Goal: Ask a question

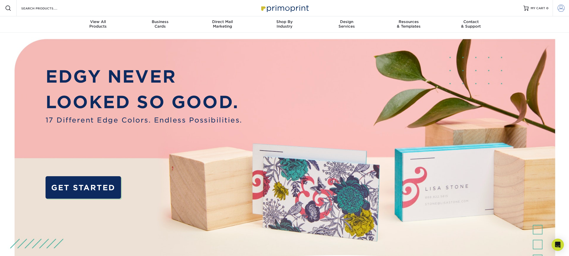
click at [561, 7] on span at bounding box center [561, 8] width 7 height 7
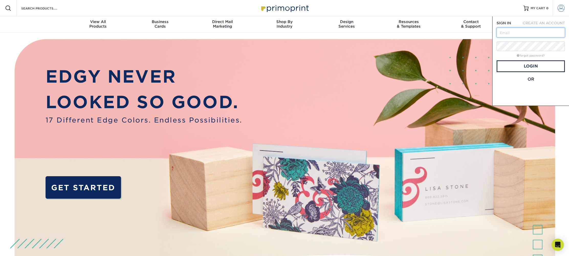
type input "[PERSON_NAME][EMAIL_ADDRESS][DOMAIN_NAME]"
click at [493, 51] on div "SIGN IN CREATE AN ACCOUNT [PERSON_NAME][EMAIL_ADDRESS][DOMAIN_NAME] forgot pass…" at bounding box center [530, 61] width 77 height 90
click at [512, 66] on link "Login" at bounding box center [531, 66] width 68 height 12
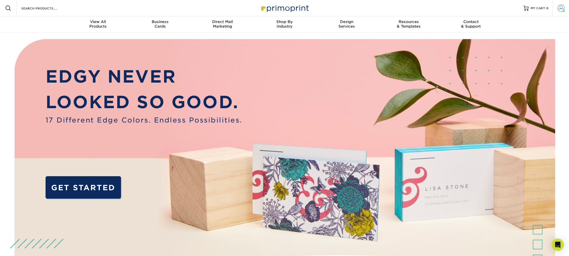
click at [564, 3] on link "Account" at bounding box center [561, 8] width 16 height 16
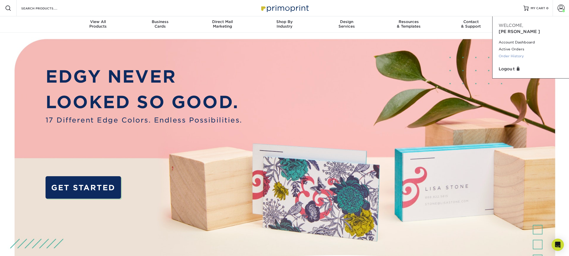
click at [507, 53] on link "Order History" at bounding box center [531, 56] width 64 height 7
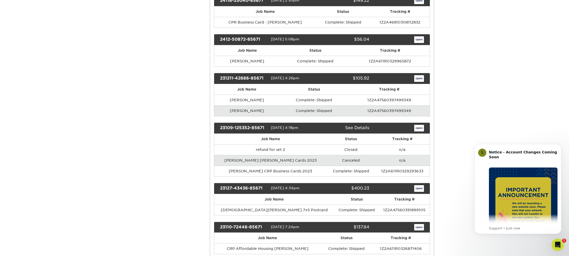
scroll to position [303, 0]
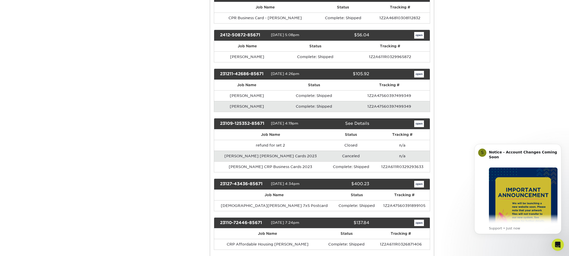
click at [351, 156] on td "Canceled" at bounding box center [351, 156] width 48 height 11
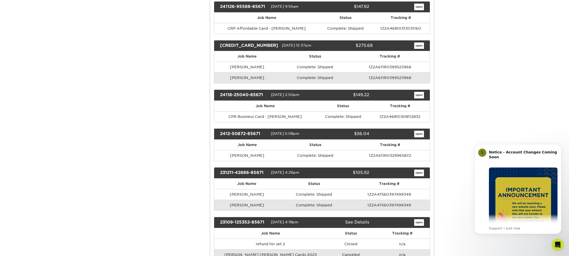
scroll to position [0, 0]
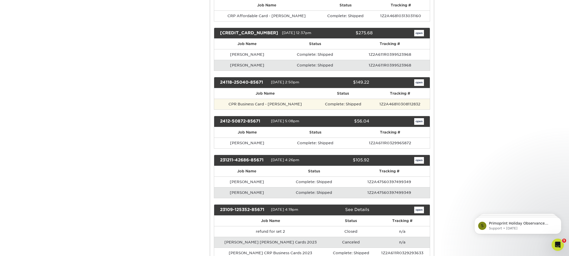
scroll to position [315, 0]
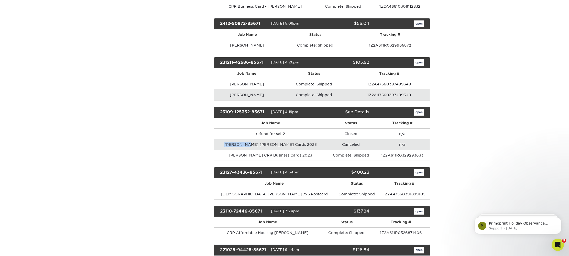
drag, startPoint x: 231, startPoint y: 145, endPoint x: 252, endPoint y: 145, distance: 20.2
click at [252, 145] on td "Paul Salib Castellan Cards 2023" at bounding box center [270, 144] width 113 height 11
copy td "Paul Salib"
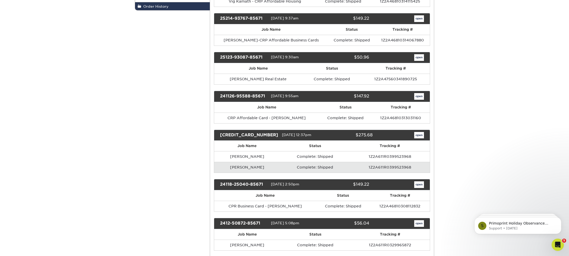
scroll to position [0, 0]
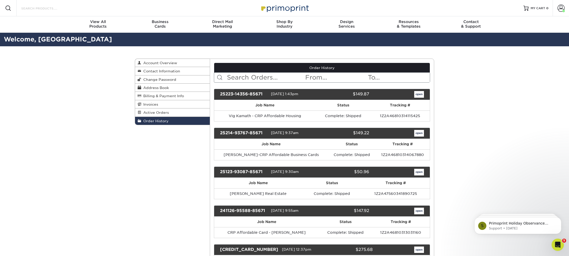
click at [47, 9] on input "Search Products" at bounding box center [46, 8] width 50 height 6
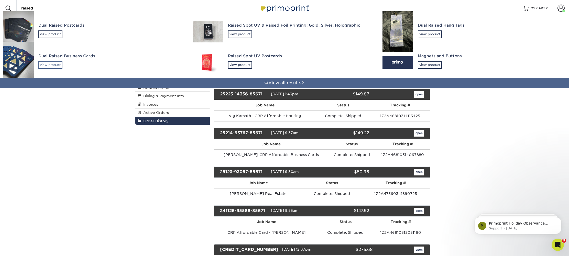
type input "raised"
click at [53, 65] on div "view product" at bounding box center [50, 65] width 24 height 8
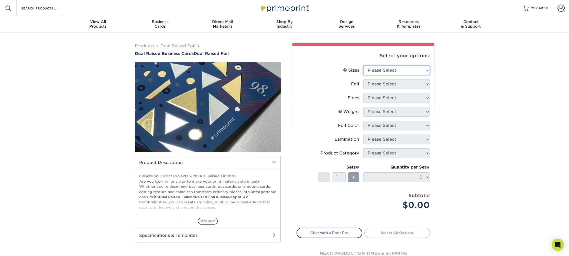
click at [390, 71] on select "Please Select 2" x 3.5"" at bounding box center [396, 71] width 67 height 10
select select "2.00x3.50"
click at [363, 66] on select "Please Select 2" x 3.5"" at bounding box center [396, 71] width 67 height 10
click at [390, 86] on select "Please Select Yes No" at bounding box center [396, 84] width 67 height 10
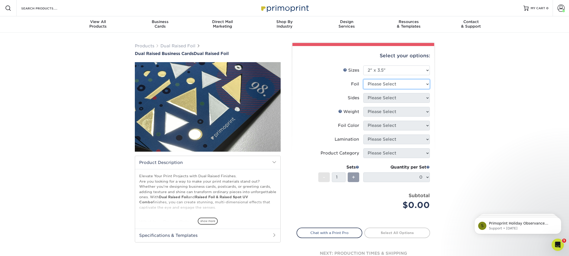
select select "0"
click at [363, 79] on select "Please Select Yes No" at bounding box center [396, 84] width 67 height 10
click at [380, 98] on select "Please Select 6/0 (4/0 with Two Foils on Front) 6/1 (4/1 with Two Foils on Fron…" at bounding box center [396, 98] width 67 height 10
select select "32d3c223-f82c-492b-b915-ba065a00862f"
click at [363, 93] on select "Please Select Print Both Sides Print Both Sides - Foil Front Only Print Front O…" at bounding box center [396, 98] width 67 height 10
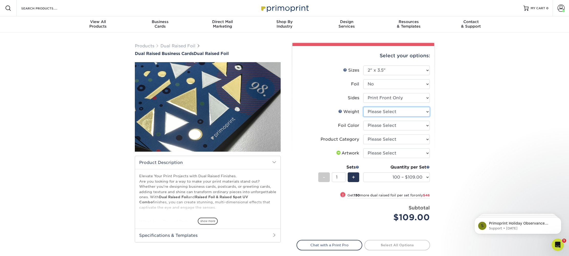
click at [375, 112] on select "Please Select 16PT" at bounding box center [396, 112] width 67 height 10
click html
click at [558, 247] on icon "Open Intercom Messenger" at bounding box center [557, 244] width 8 height 8
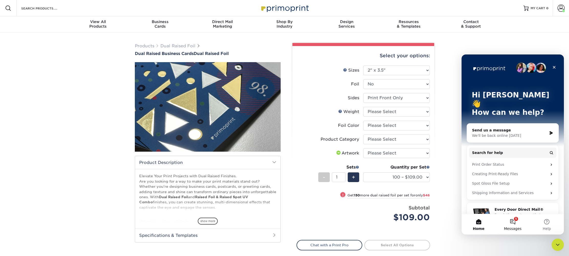
click at [513, 226] on button "5 Messages" at bounding box center [513, 224] width 34 height 20
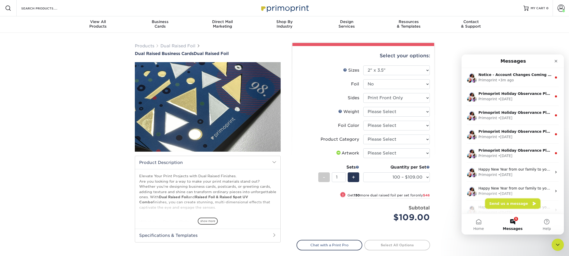
click at [510, 201] on button "Send us a message" at bounding box center [512, 204] width 55 height 10
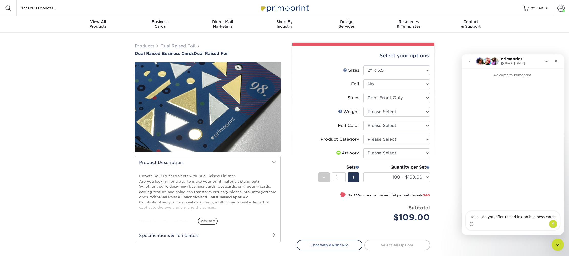
type textarea "Hello - do you offer raised ink on business cards?"
